Goal: Task Accomplishment & Management: Manage account settings

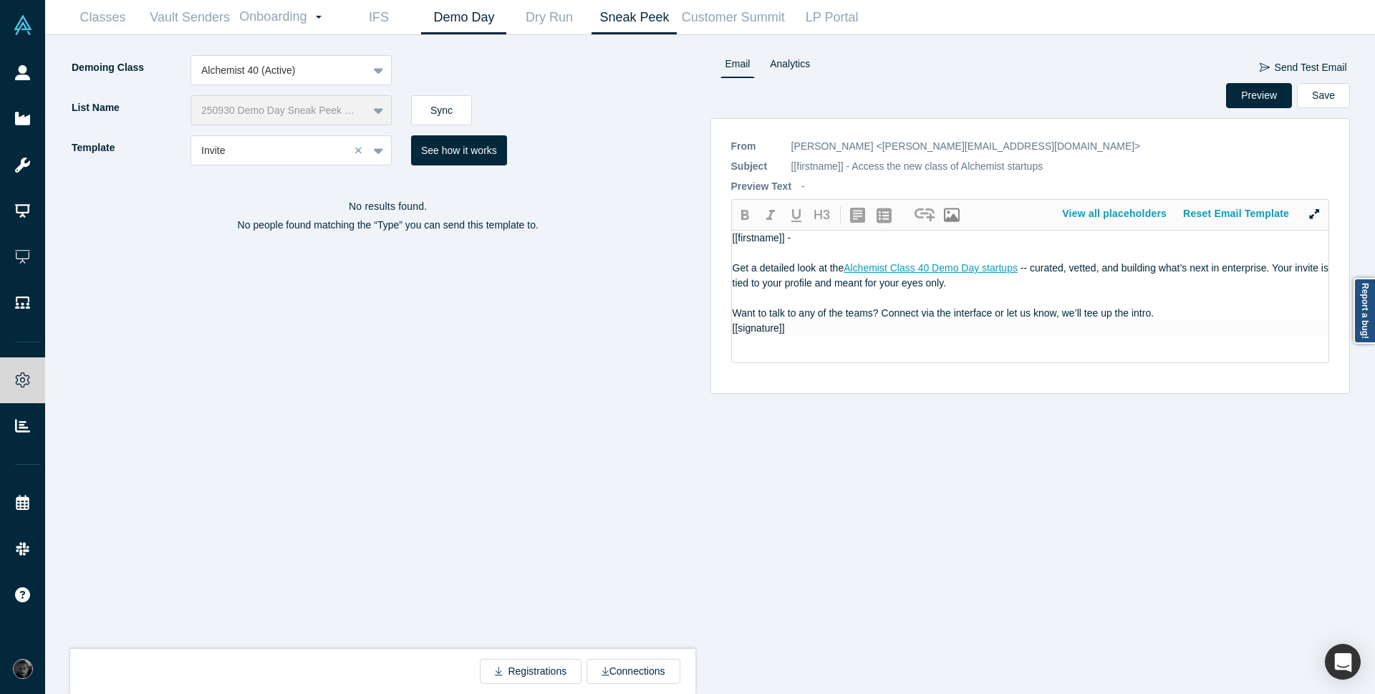
click at [469, 19] on link "Demo Day" at bounding box center [463, 18] width 85 height 34
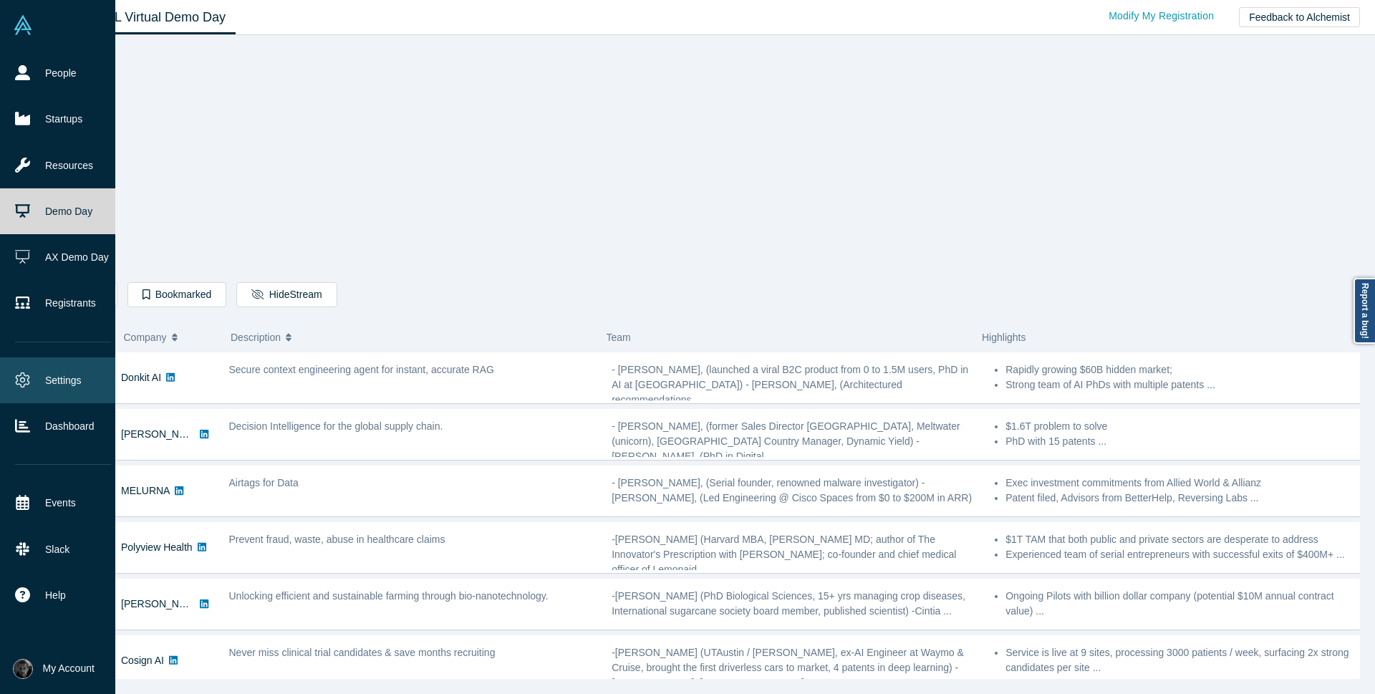
click at [26, 384] on icon at bounding box center [22, 379] width 15 height 15
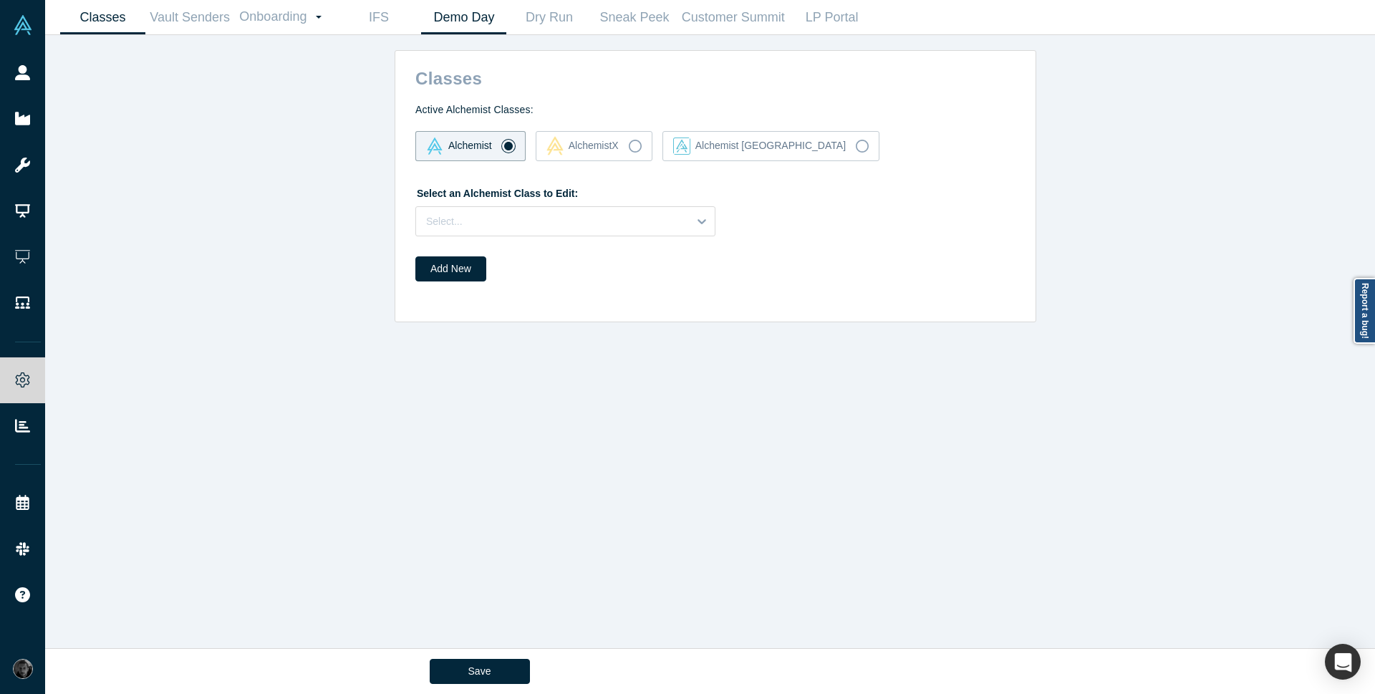
click at [459, 21] on link "Demo Day" at bounding box center [463, 18] width 85 height 34
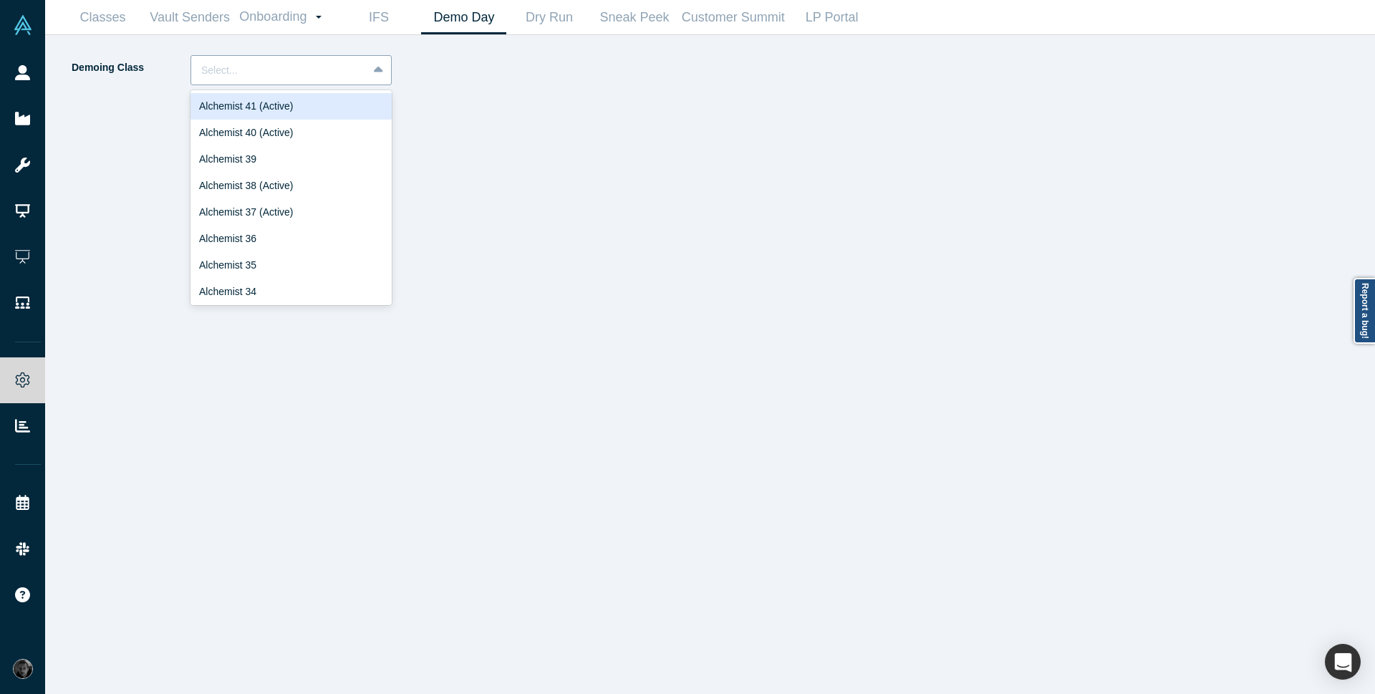
click at [299, 59] on div "Select..." at bounding box center [279, 71] width 176 height 24
click at [278, 140] on div "Alchemist 40 (Active)" at bounding box center [290, 133] width 201 height 26
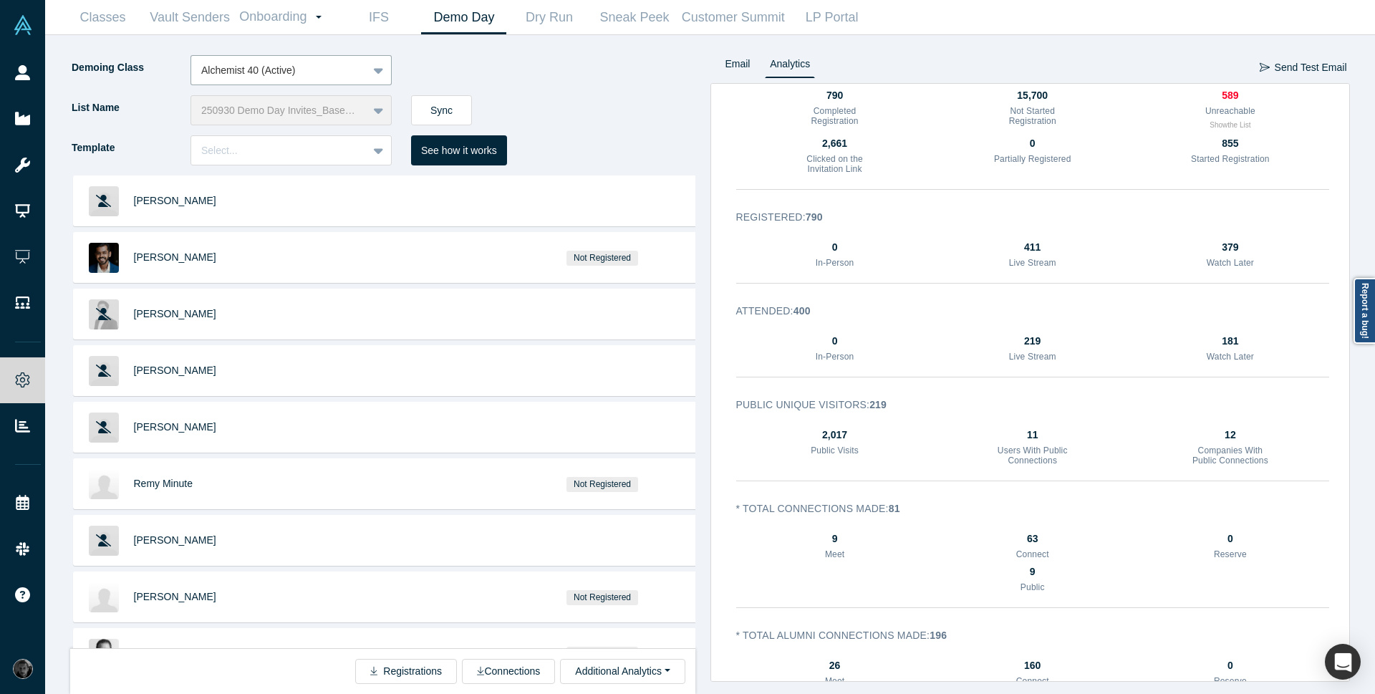
scroll to position [172, 0]
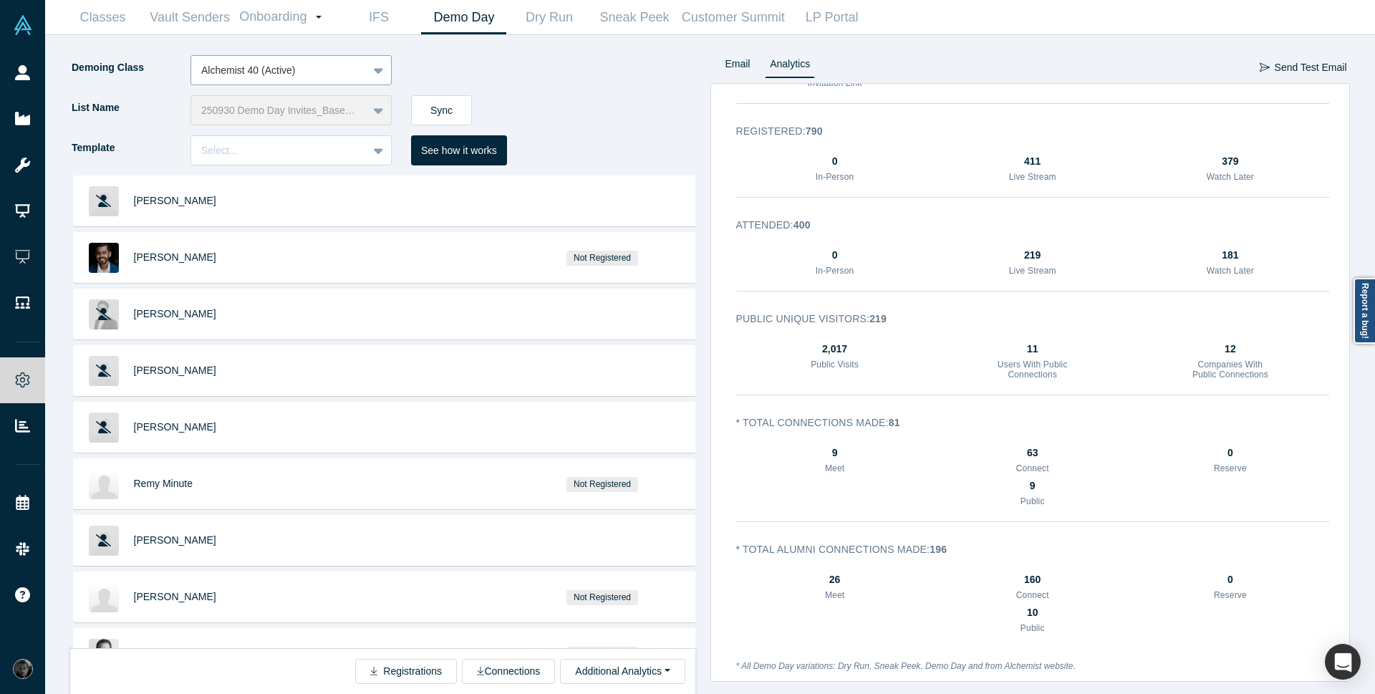
click at [358, 72] on div "Alchemist 40 (Active)" at bounding box center [279, 71] width 176 height 24
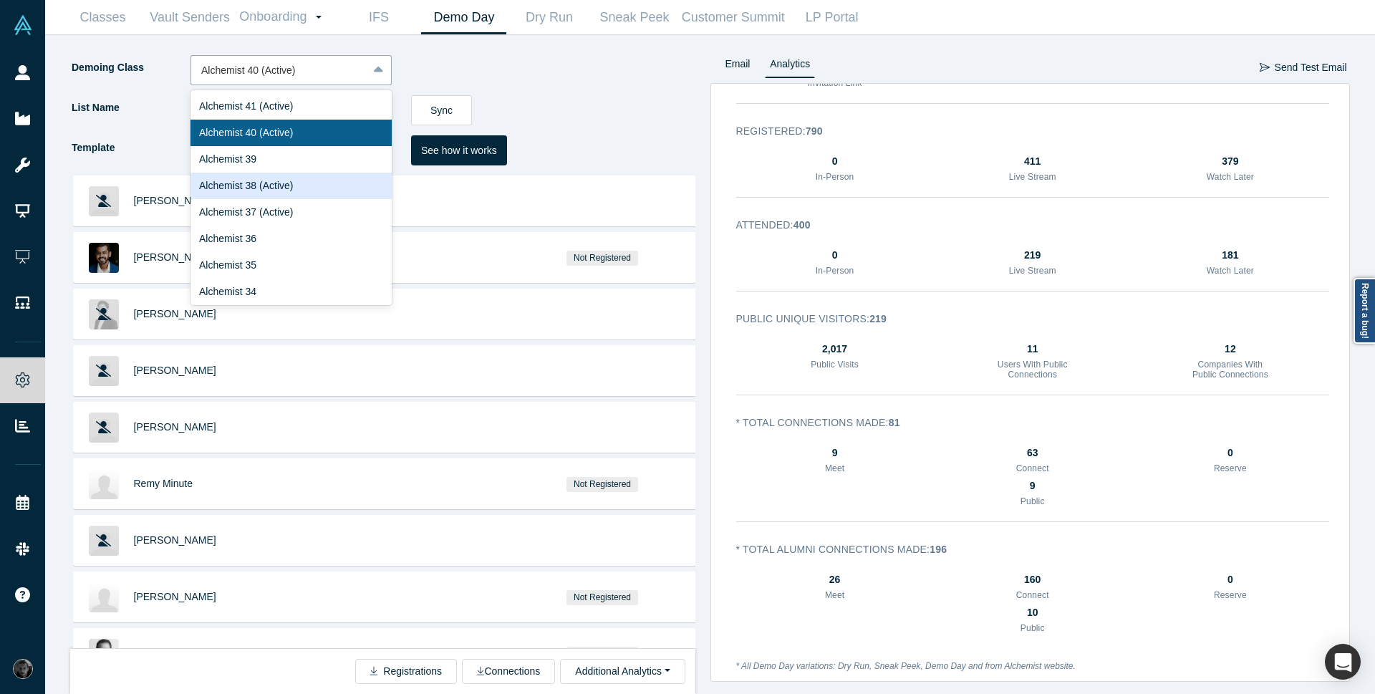
click at [322, 191] on div "Alchemist 38 (Active)" at bounding box center [290, 186] width 201 height 26
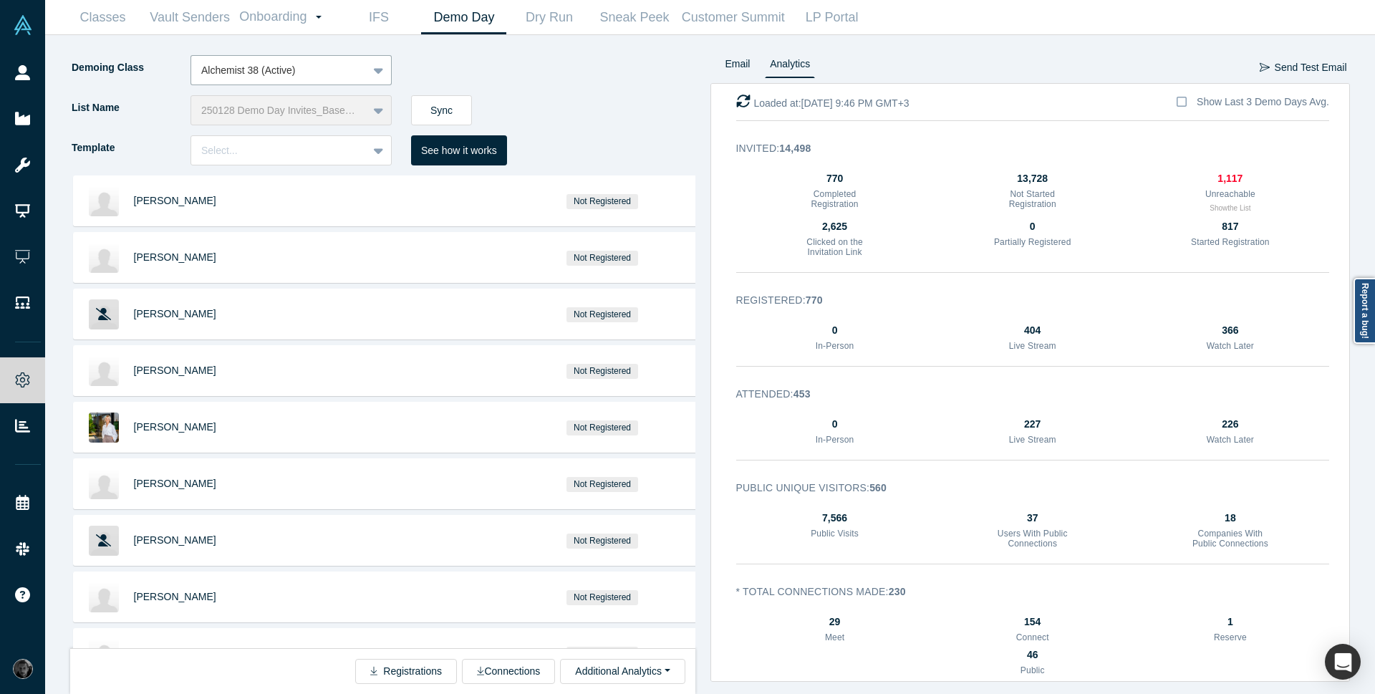
scroll to position [0, 0]
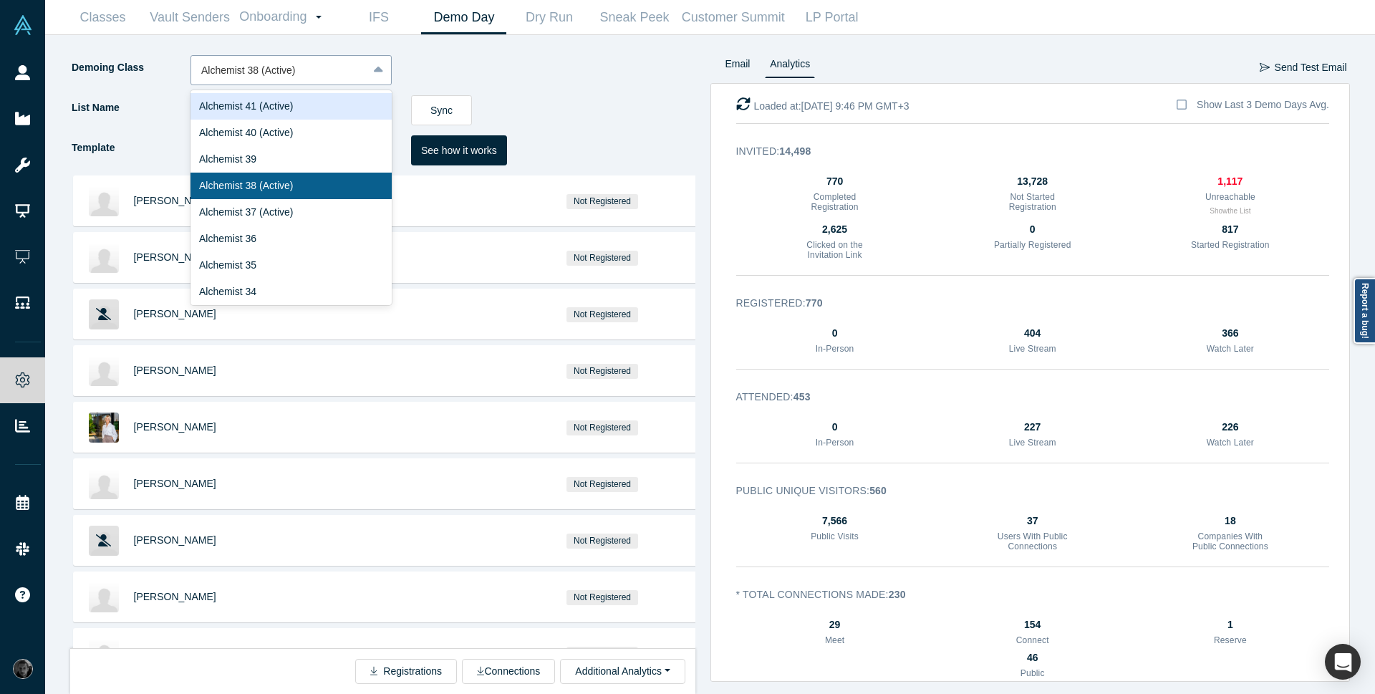
click at [254, 73] on div at bounding box center [279, 71] width 156 height 18
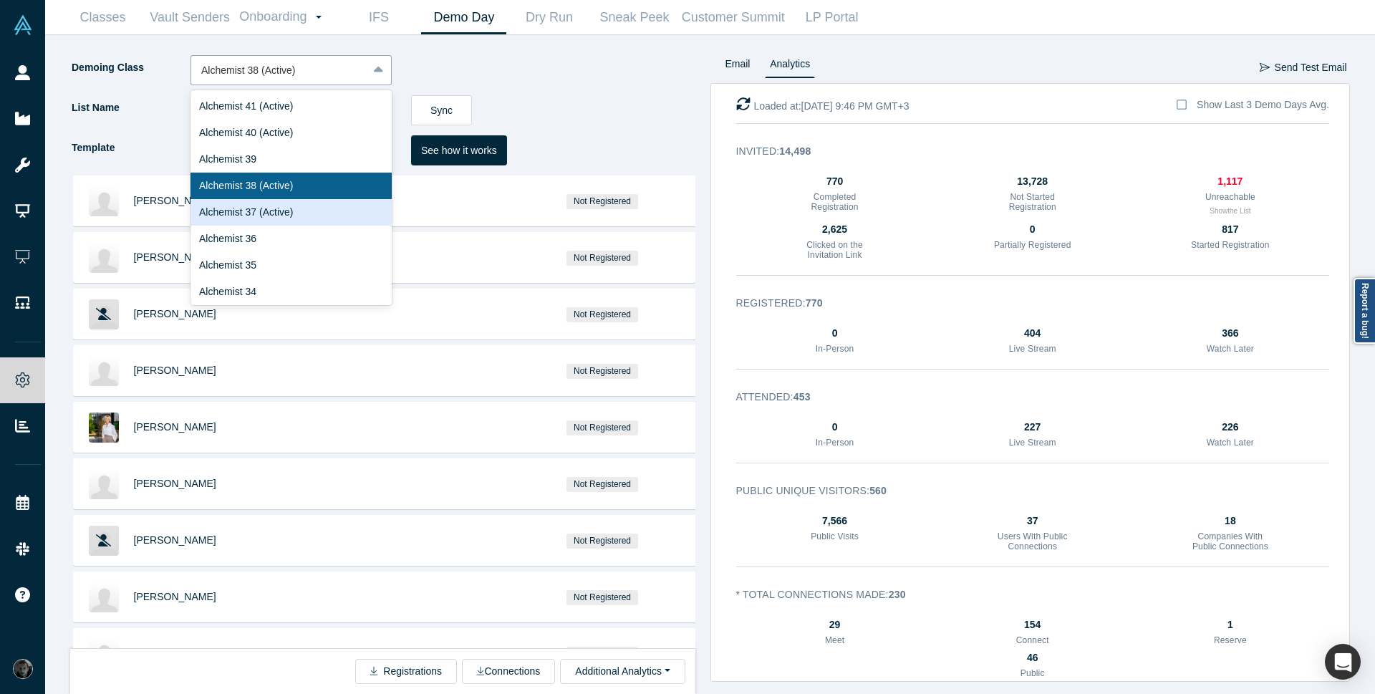
click at [271, 215] on div "Alchemist 37 (Active)" at bounding box center [290, 212] width 201 height 26
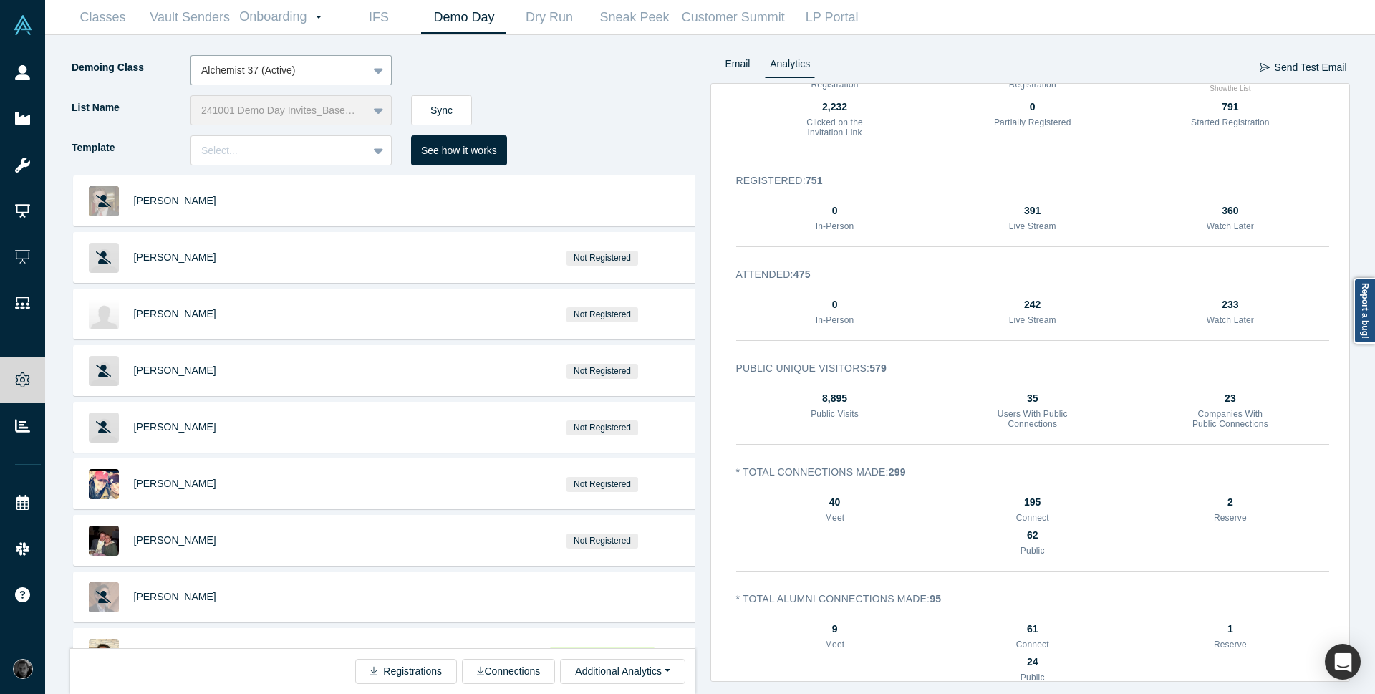
scroll to position [184, 0]
